Goal: Find specific page/section: Find specific page/section

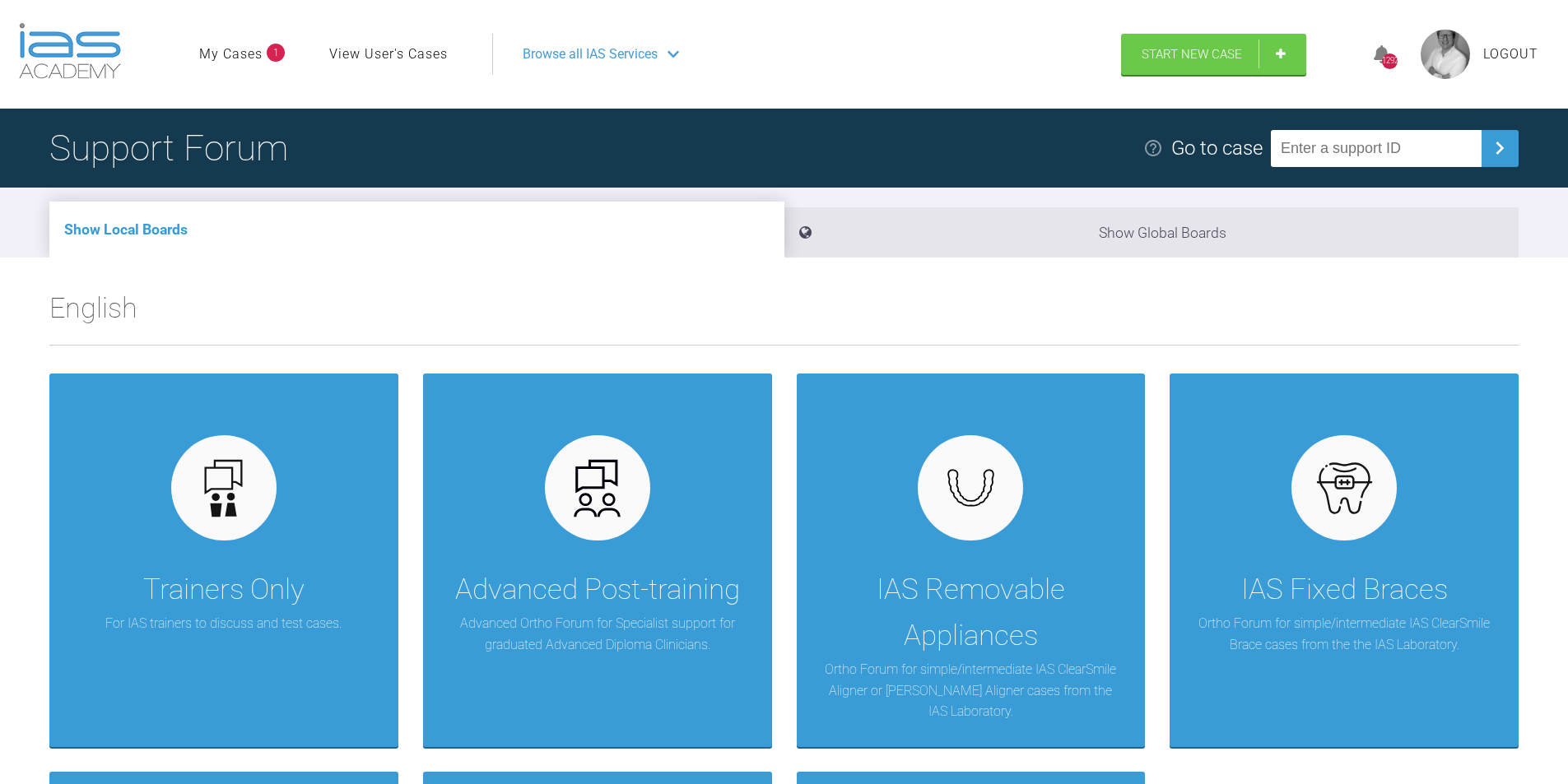
scroll to position [392, 0]
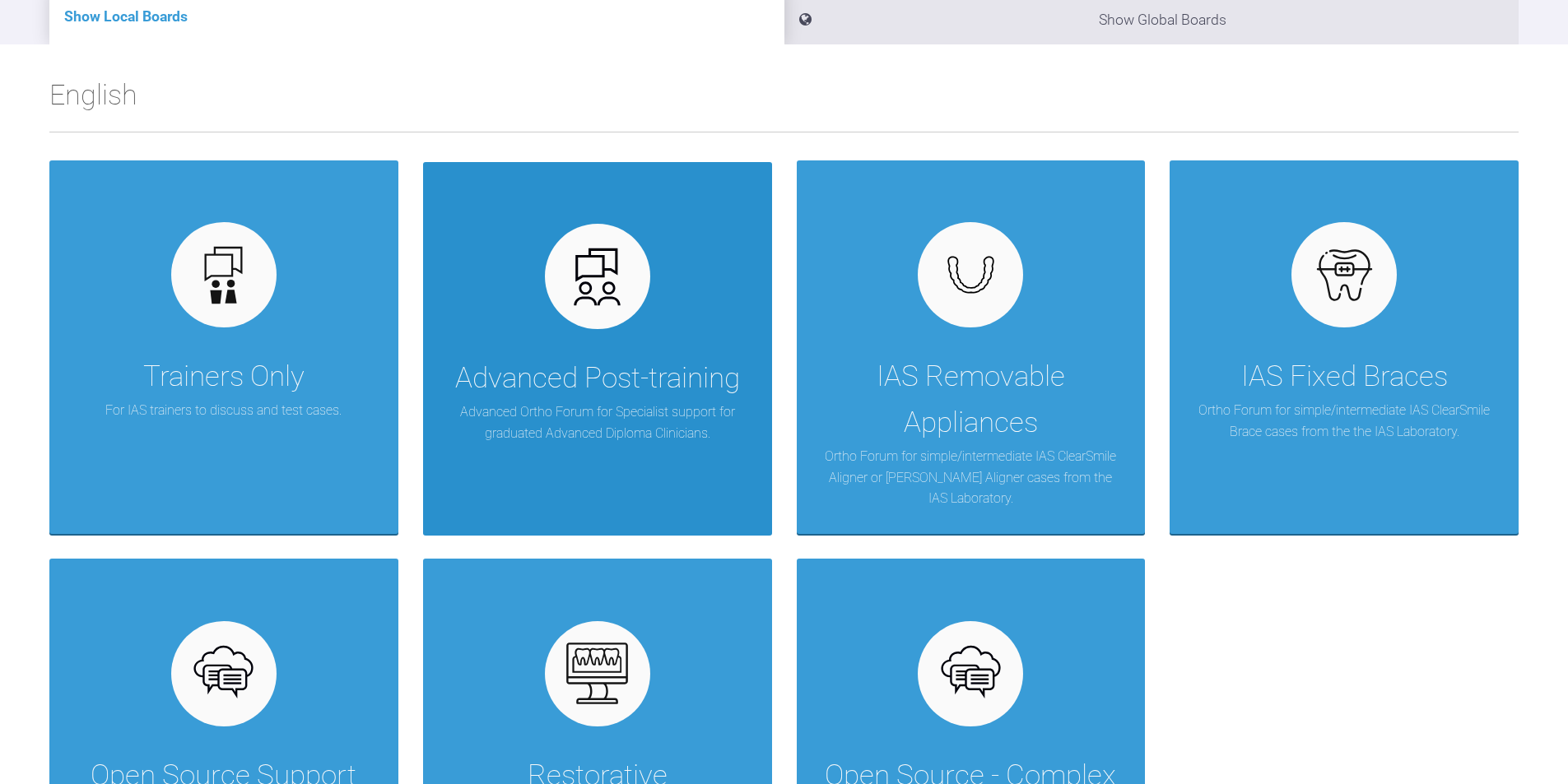
click at [624, 281] on img at bounding box center [597, 277] width 63 height 63
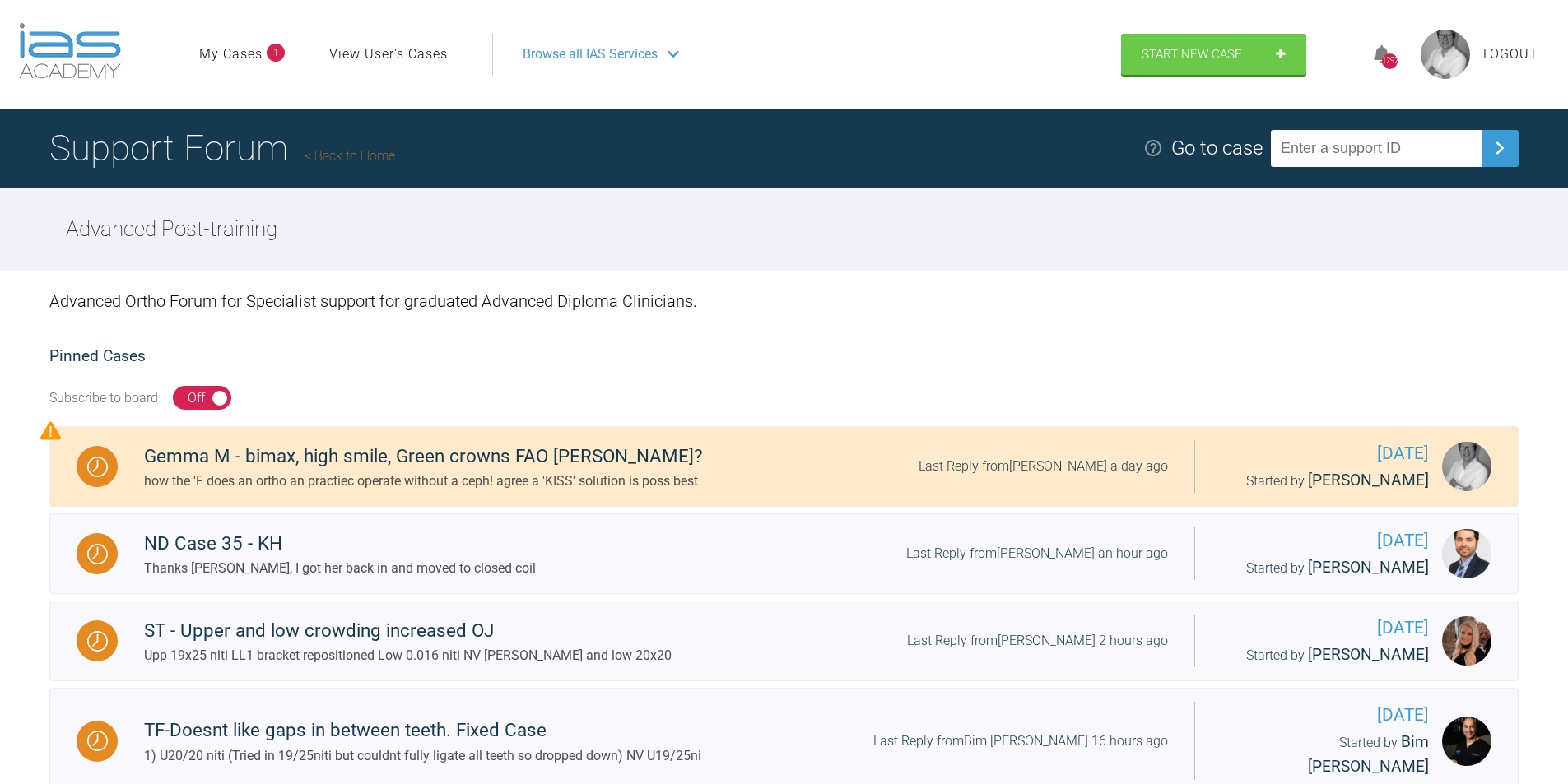
click at [246, 55] on link "My Cases" at bounding box center [230, 54] width 63 height 21
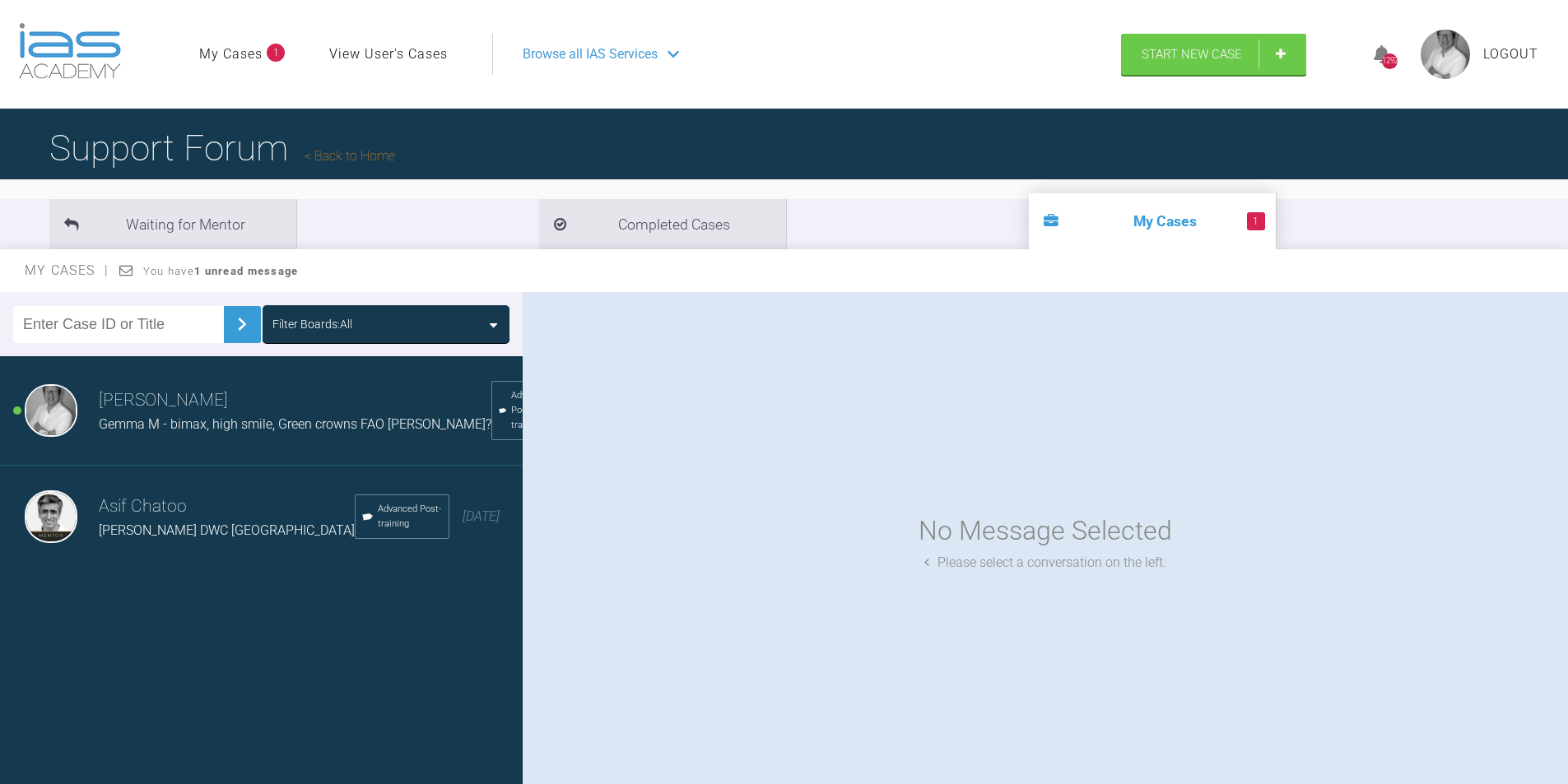
click at [319, 417] on div "Gemma M - bimax, high smile, Green crowns FAO ROSS?" at bounding box center [295, 424] width 392 height 21
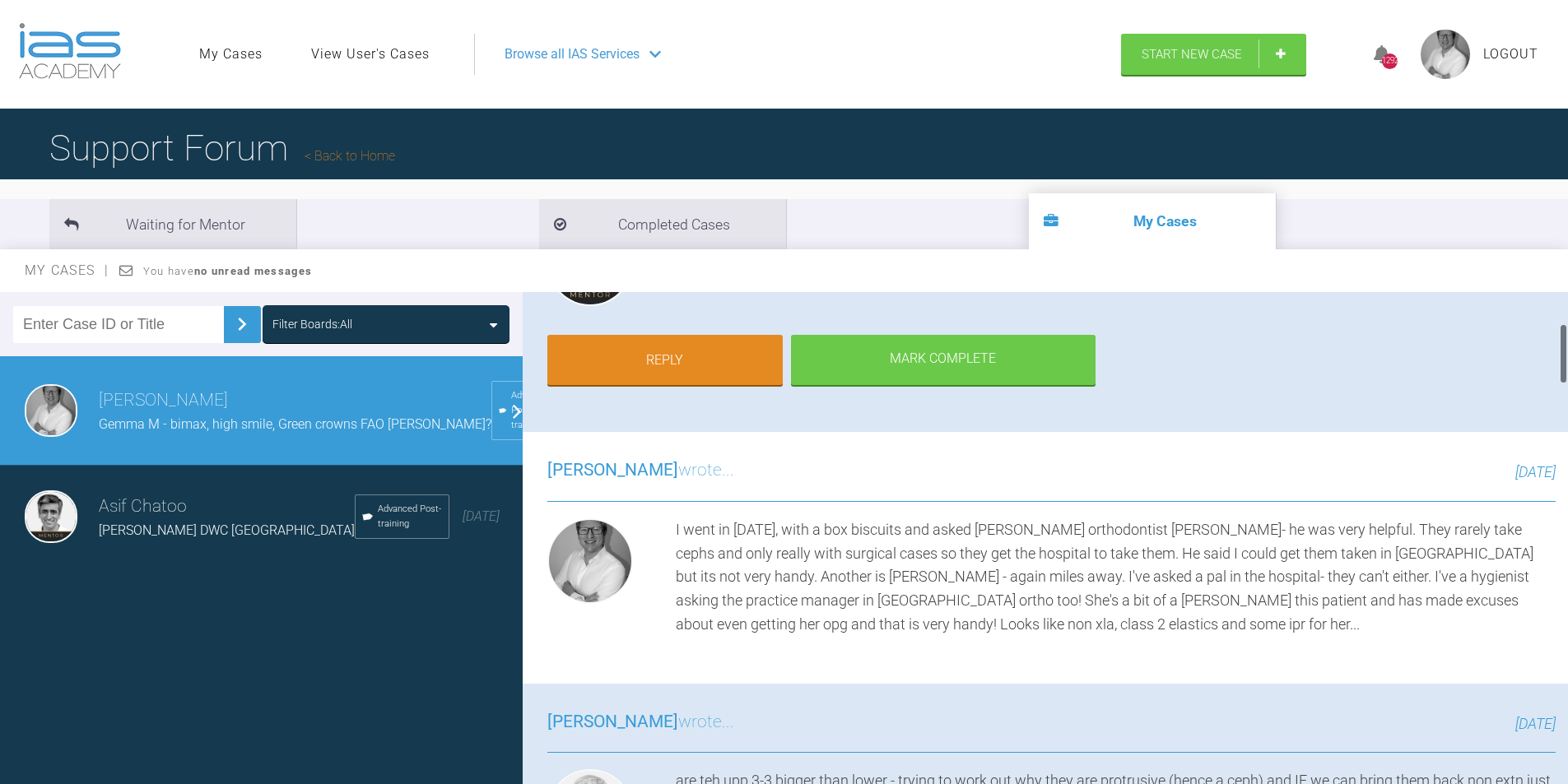
scroll to position [260, 0]
